Goal: Task Accomplishment & Management: Use online tool/utility

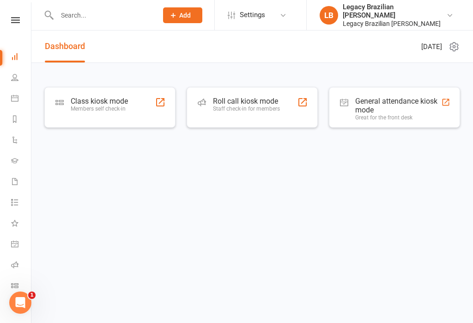
click at [115, 109] on div "Members self check-in" at bounding box center [99, 108] width 57 height 6
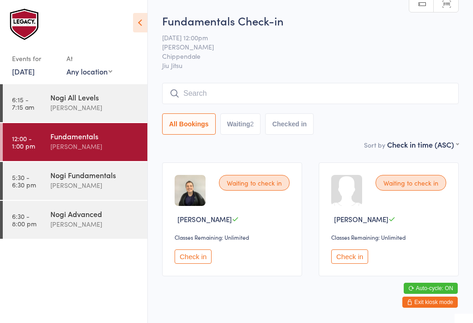
click at [194, 104] on input "search" at bounding box center [310, 93] width 297 height 21
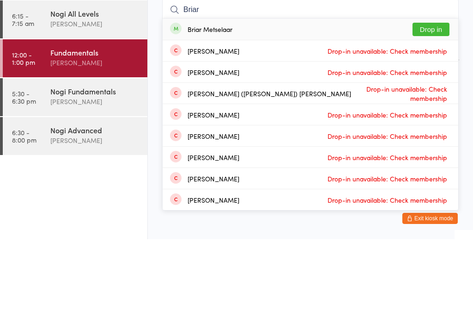
type input "Briar"
click at [428, 106] on button "Drop in" at bounding box center [431, 112] width 37 height 13
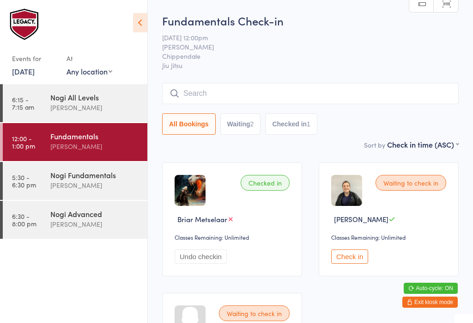
click at [208, 100] on input "search" at bounding box center [310, 93] width 297 height 21
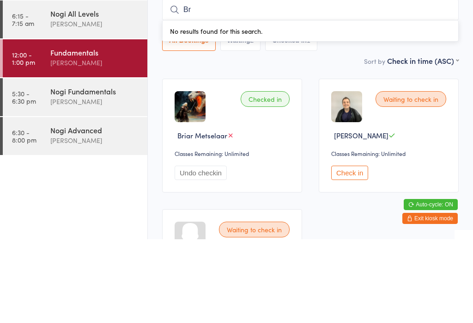
type input "B"
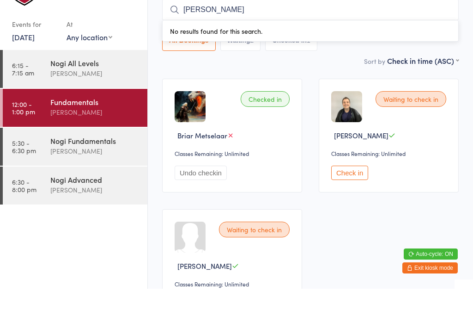
scroll to position [39, 0]
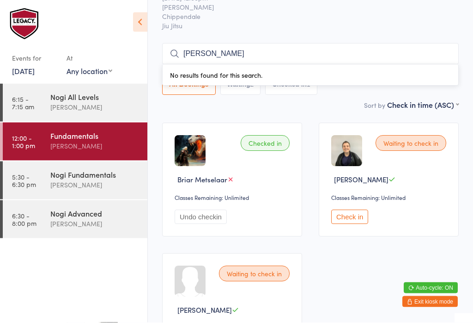
click at [343, 54] on input "Fedor Kriuk" at bounding box center [310, 54] width 297 height 21
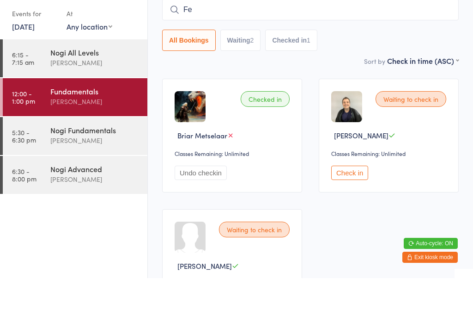
type input "F"
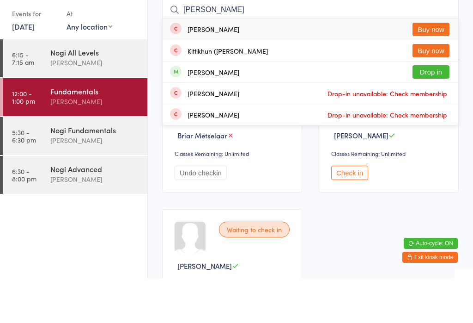
type input "Kris"
click at [430, 110] on button "Drop in" at bounding box center [431, 116] width 37 height 13
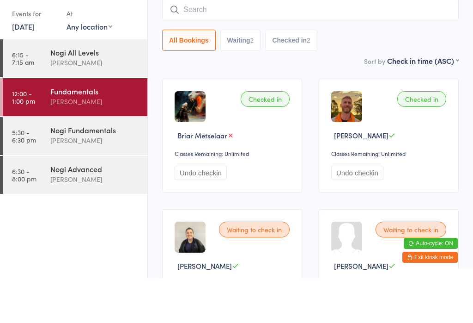
click at [335, 44] on input "search" at bounding box center [310, 54] width 297 height 21
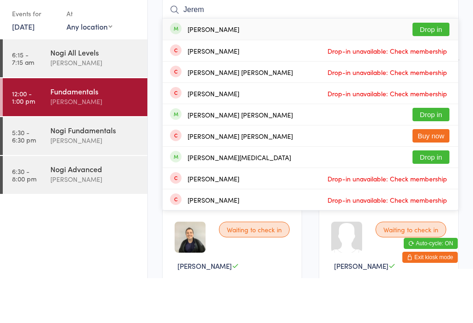
type input "Jerem"
click at [446, 67] on button "Drop in" at bounding box center [431, 73] width 37 height 13
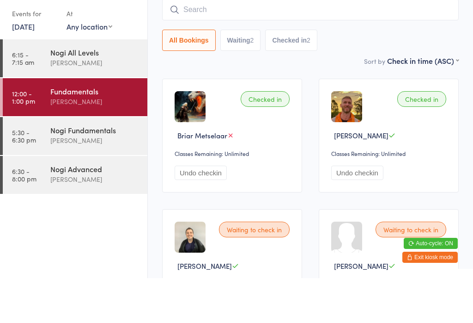
scroll to position [84, 0]
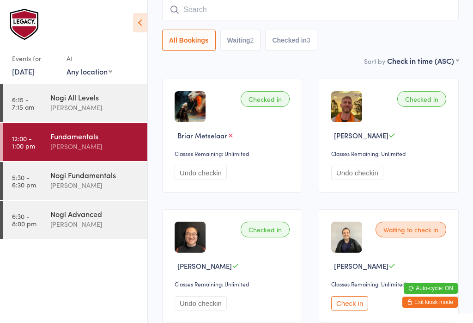
click at [226, 11] on input "search" at bounding box center [310, 9] width 297 height 21
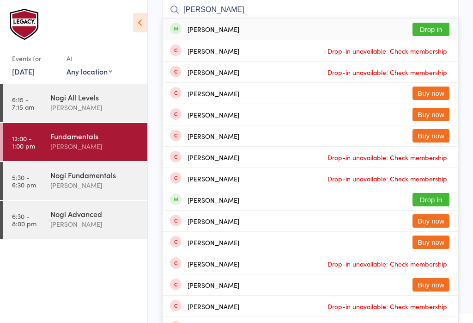
type input "Marcus"
click at [430, 30] on button "Drop in" at bounding box center [431, 29] width 37 height 13
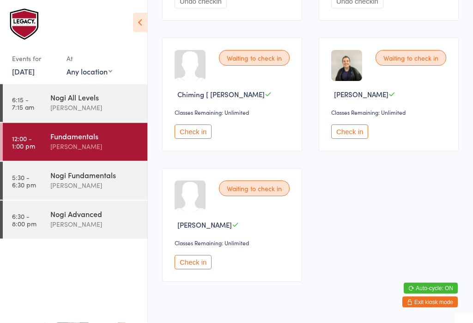
scroll to position [388, 0]
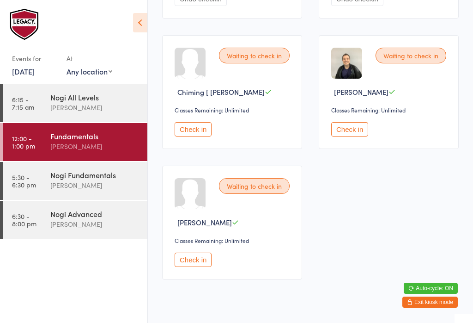
click at [345, 136] on button "Check in" at bounding box center [349, 129] width 37 height 14
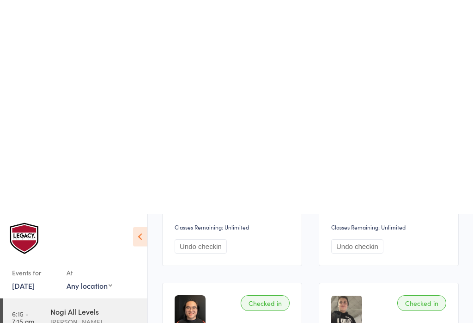
scroll to position [0, 0]
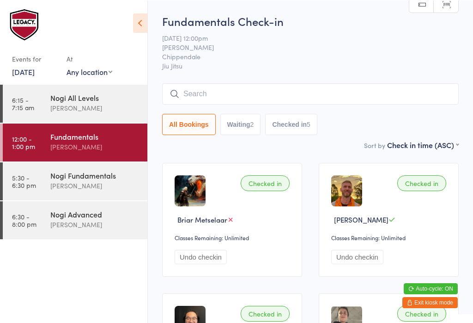
click at [215, 98] on input "search" at bounding box center [310, 93] width 297 height 21
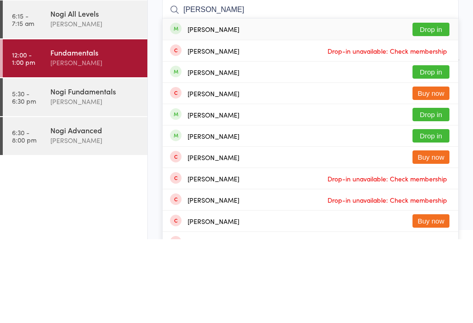
type input "Jess mi"
click at [429, 106] on button "Drop in" at bounding box center [431, 112] width 37 height 13
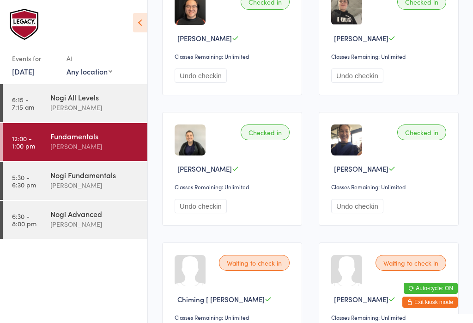
scroll to position [406, 0]
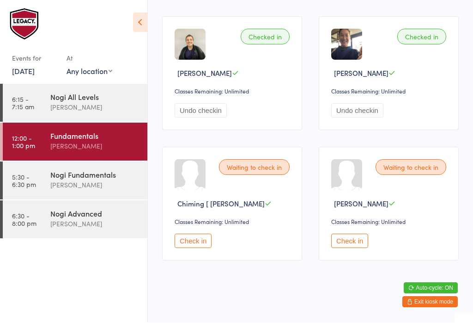
click at [362, 248] on button "Check in" at bounding box center [349, 241] width 37 height 14
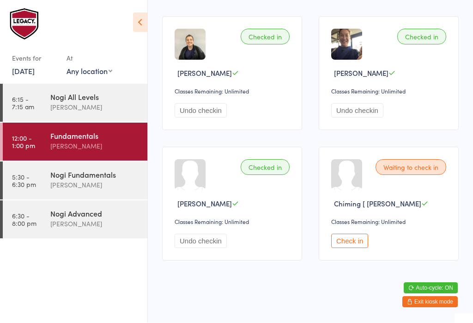
click at [351, 248] on button "Check in" at bounding box center [349, 241] width 37 height 14
